Goal: Task Accomplishment & Management: Use online tool/utility

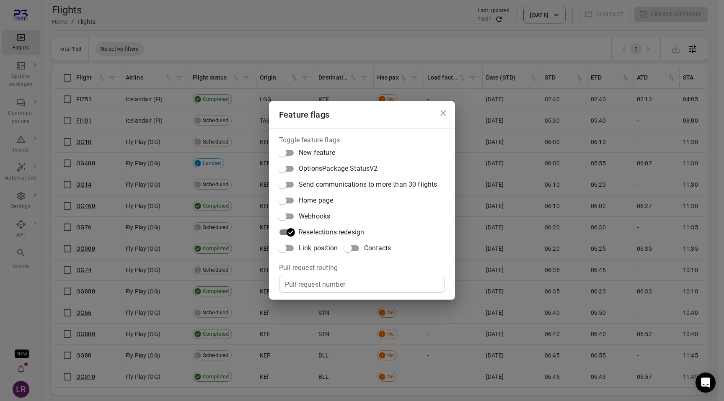
click at [326, 235] on span "Reselections redesign" at bounding box center [331, 233] width 65 height 10
click at [447, 115] on icon "Close dialog" at bounding box center [443, 113] width 10 height 10
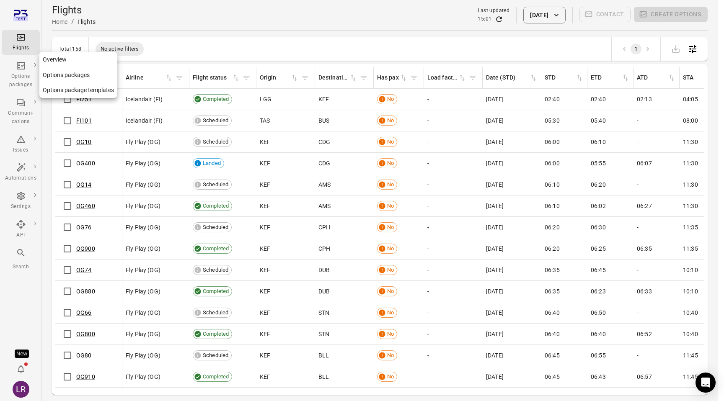
click at [62, 52] on link "Overview" at bounding box center [78, 60] width 78 height 16
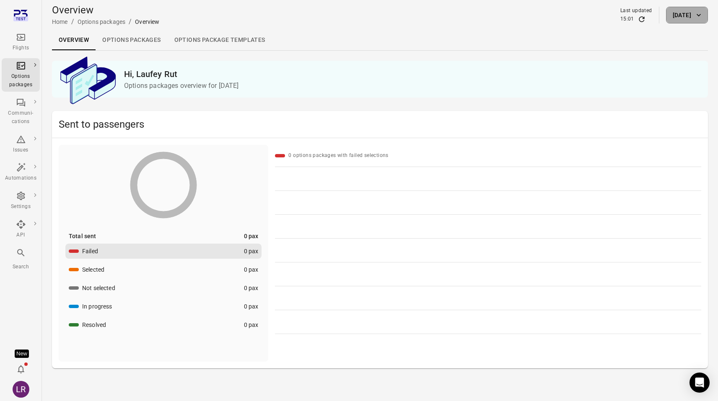
click at [699, 11] on icon "button" at bounding box center [698, 15] width 8 height 8
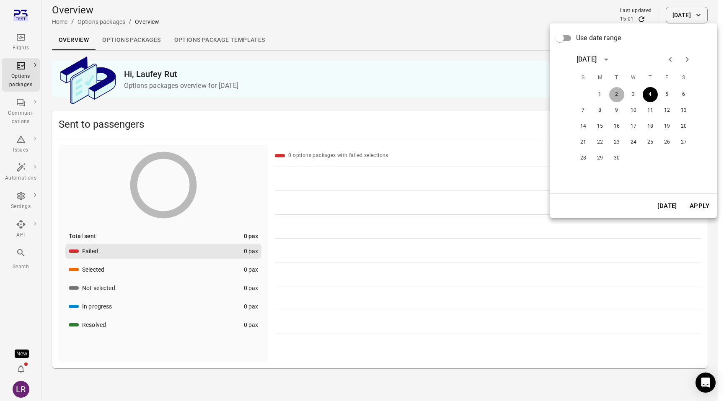
click at [616, 93] on button "2" at bounding box center [616, 94] width 15 height 15
click at [699, 208] on button "Apply" at bounding box center [699, 206] width 29 height 18
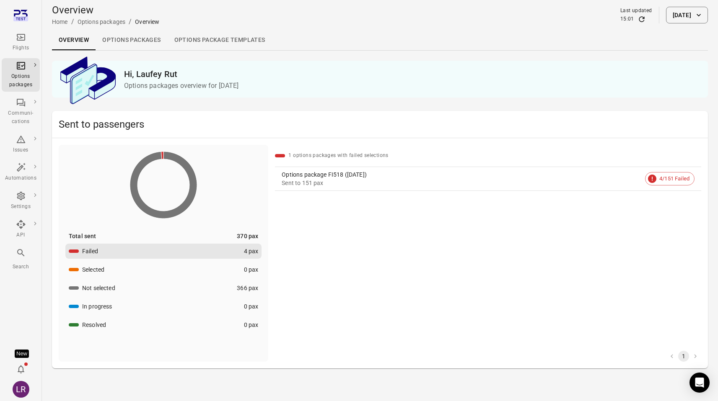
click at [361, 182] on div "Sent to 151 pax" at bounding box center [462, 183] width 360 height 8
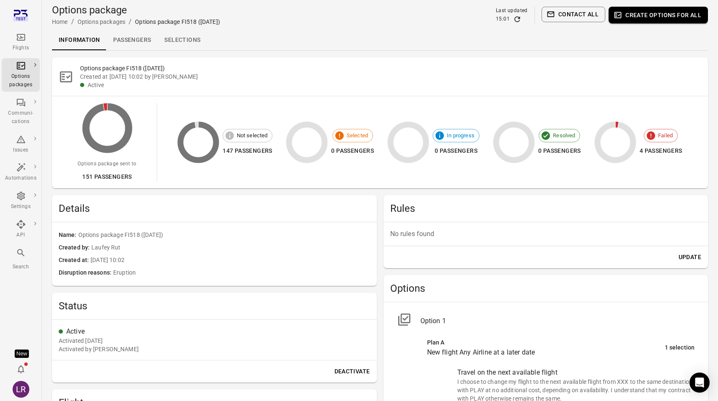
click at [181, 44] on link "Selections" at bounding box center [182, 40] width 49 height 20
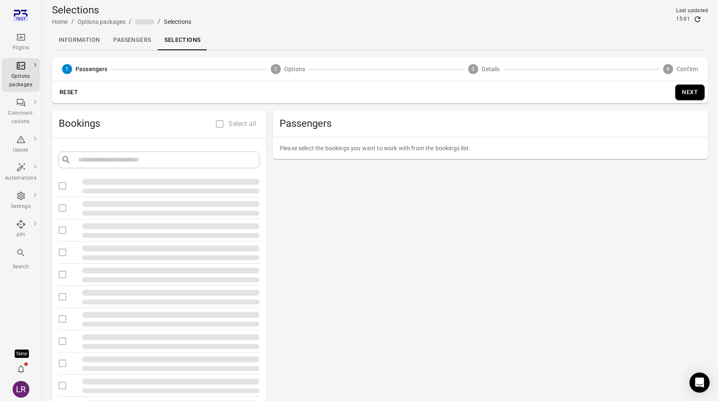
click at [128, 44] on link "Passengers" at bounding box center [131, 40] width 51 height 20
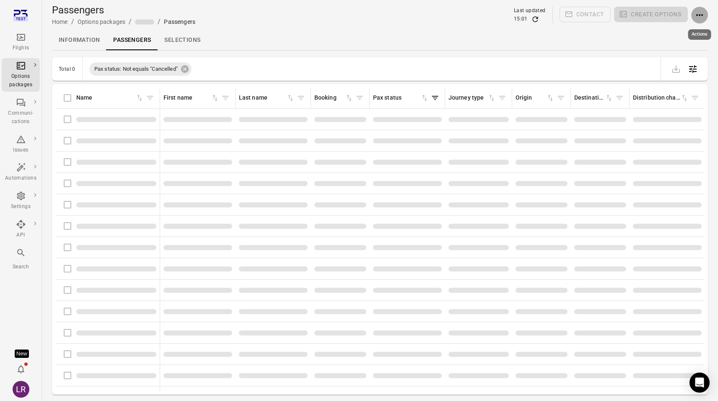
click at [700, 15] on icon "Actions" at bounding box center [699, 15] width 10 height 10
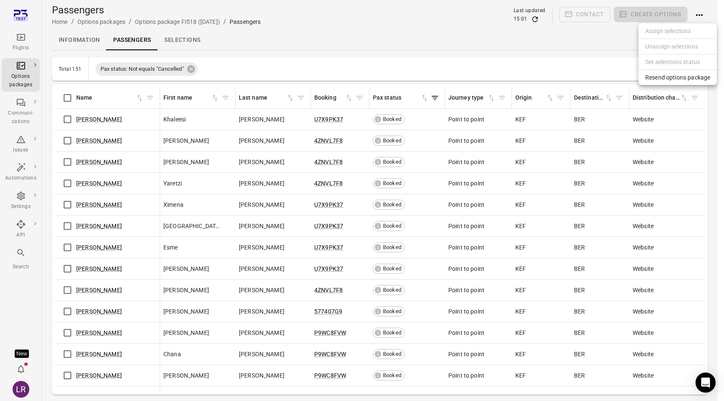
click at [675, 76] on span "Resend options package" at bounding box center [677, 77] width 65 height 8
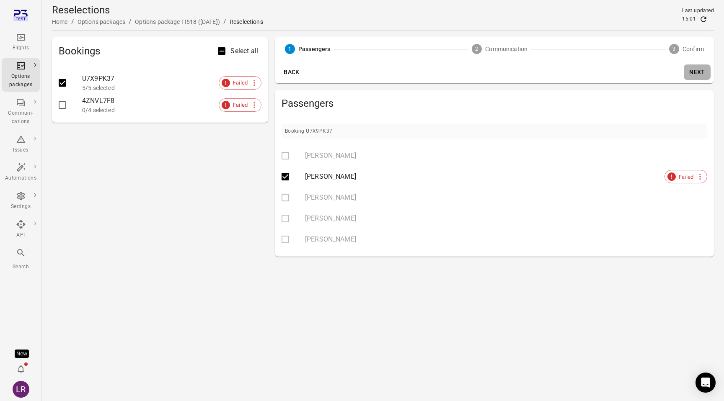
click at [704, 79] on button "Next" at bounding box center [697, 73] width 27 height 16
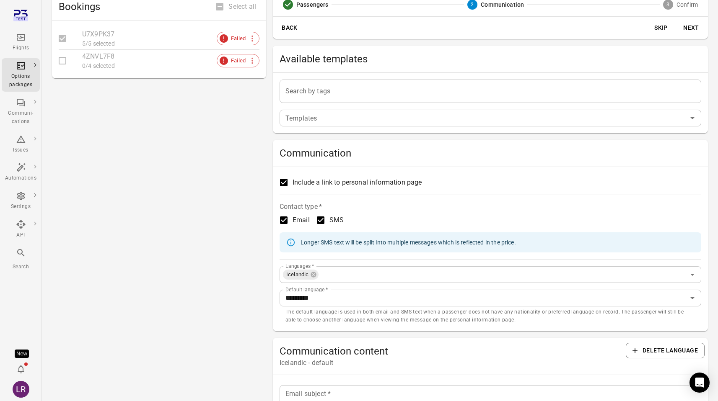
scroll to position [47, 0]
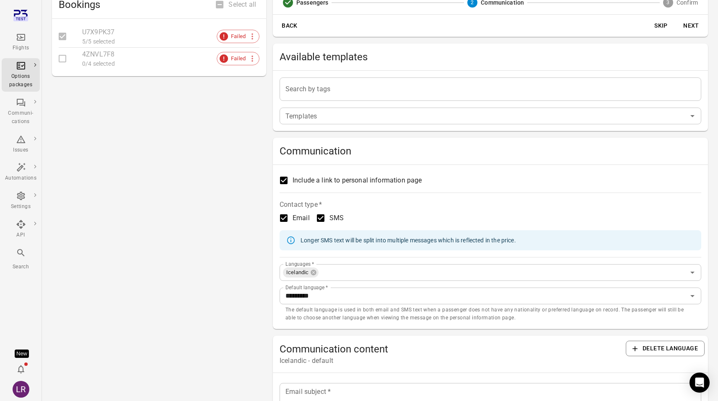
click at [396, 185] on label "Include a link to personal information page" at bounding box center [484, 181] width 419 height 18
click at [377, 179] on span "Include a link to personal information page" at bounding box center [356, 181] width 129 height 10
click at [295, 221] on span "Email" at bounding box center [300, 218] width 17 height 10
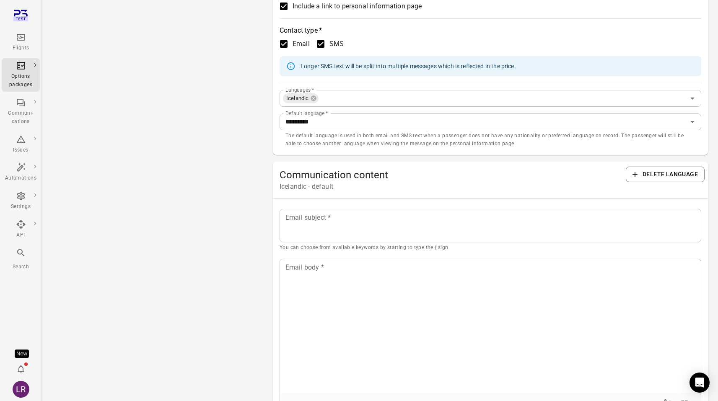
scroll to position [220, 0]
click at [405, 68] on div "Longer SMS text will be split into multiple messages which is reflected in the …" at bounding box center [407, 67] width 215 height 15
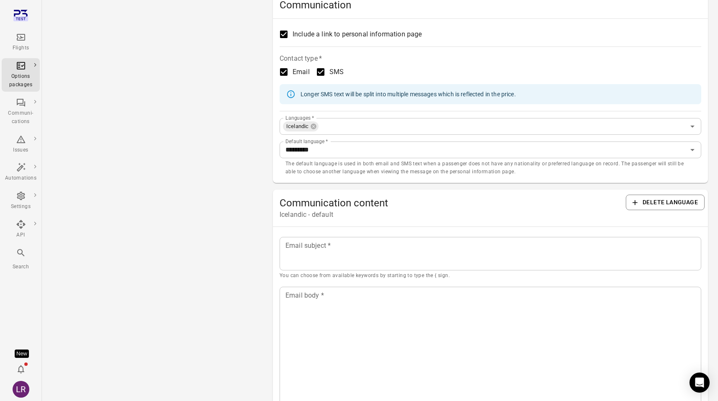
scroll to position [196, 0]
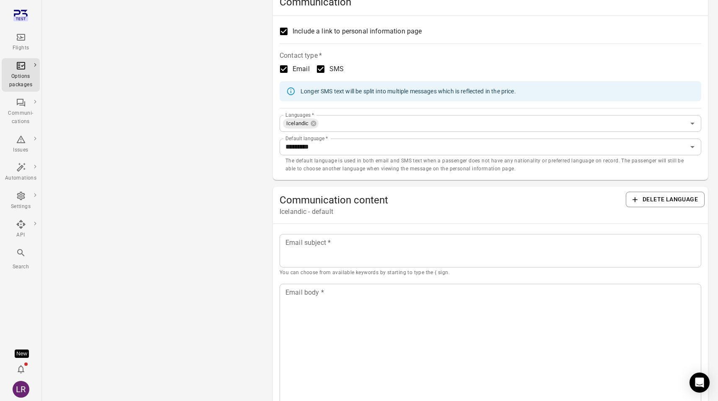
click at [652, 204] on button "Delete language" at bounding box center [665, 200] width 79 height 16
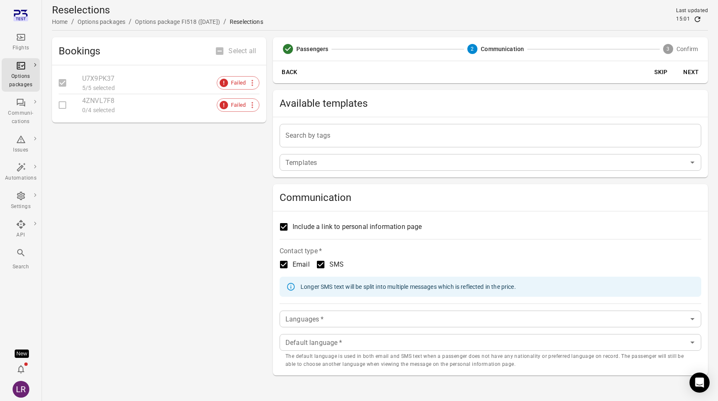
scroll to position [8, 0]
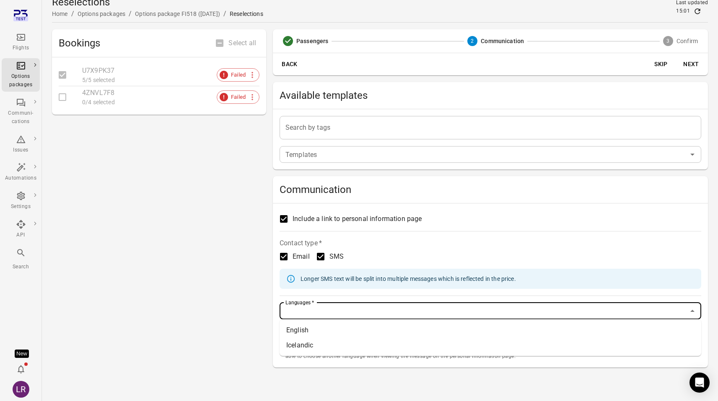
click at [362, 313] on input "Languages   *" at bounding box center [483, 311] width 403 height 12
click at [353, 333] on li "English" at bounding box center [490, 330] width 422 height 15
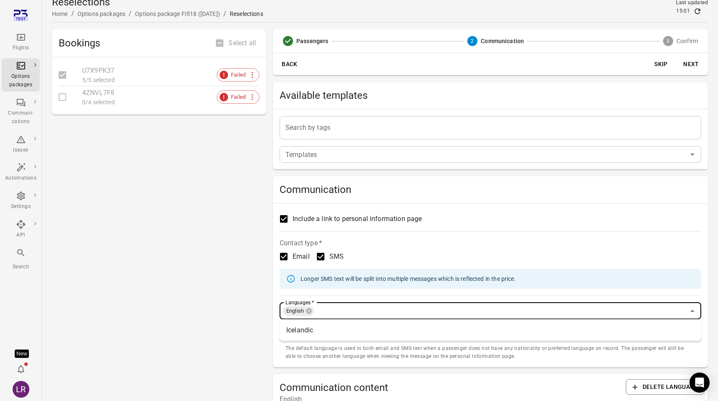
click at [360, 315] on input "Languages   *" at bounding box center [500, 311] width 370 height 12
click at [353, 332] on li "Icelandic" at bounding box center [490, 330] width 422 height 15
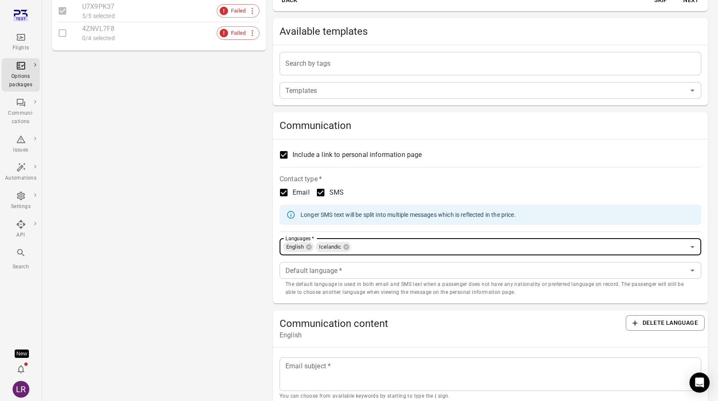
scroll to position [0, 0]
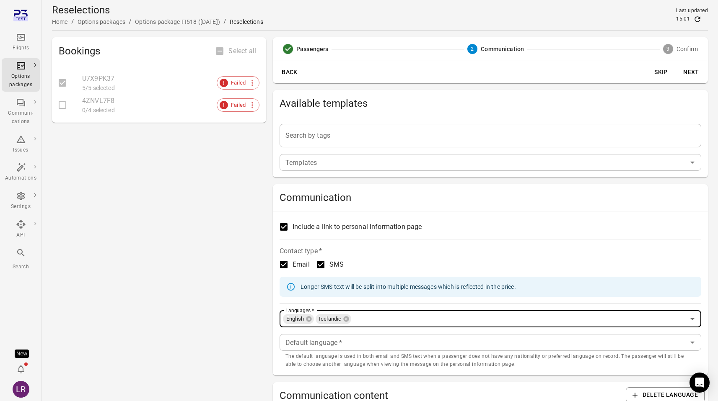
click at [660, 68] on button "Skip" at bounding box center [660, 73] width 27 height 16
